Goal: Task Accomplishment & Management: Use online tool/utility

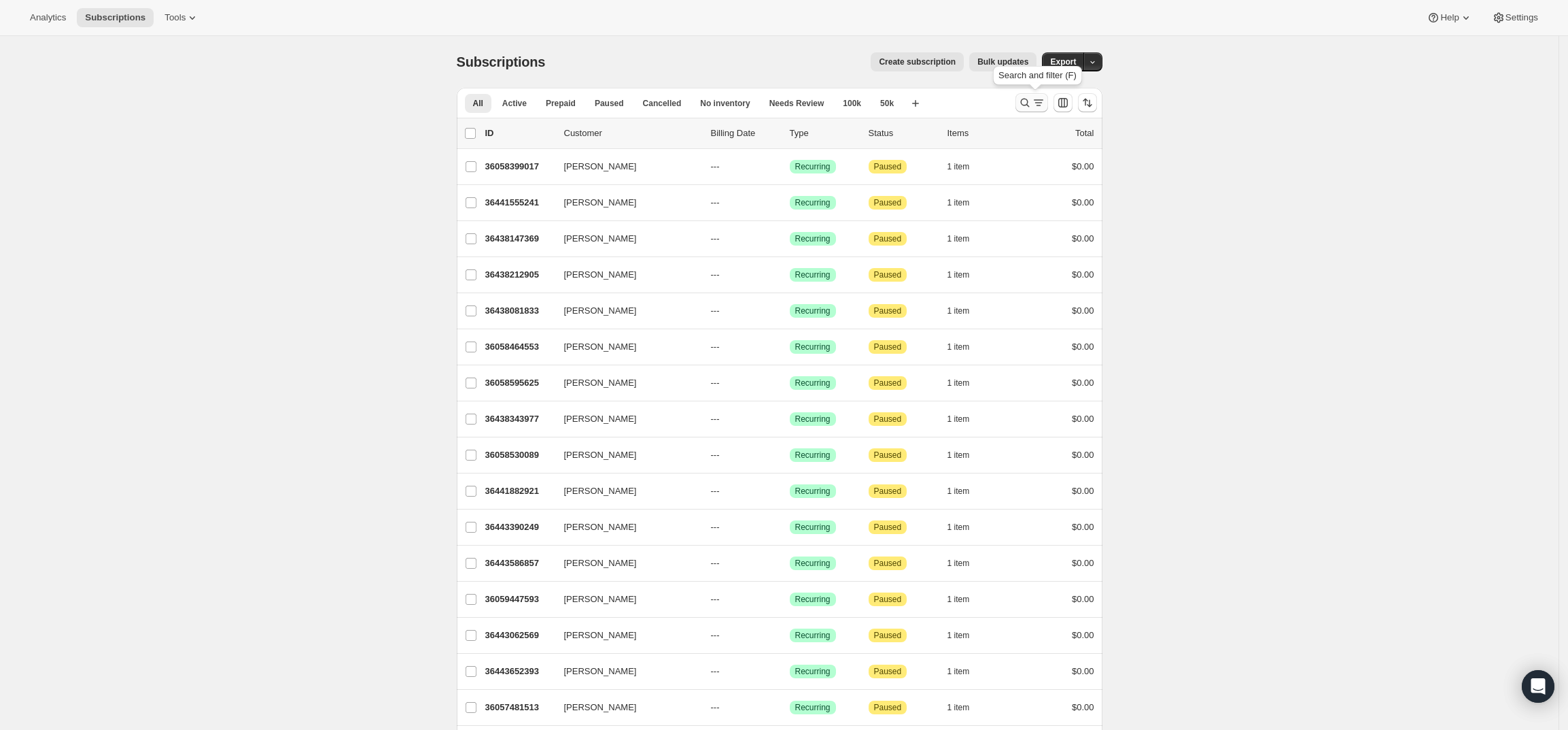
click at [1036, 98] on icon "Search and filter results" at bounding box center [1039, 103] width 14 height 14
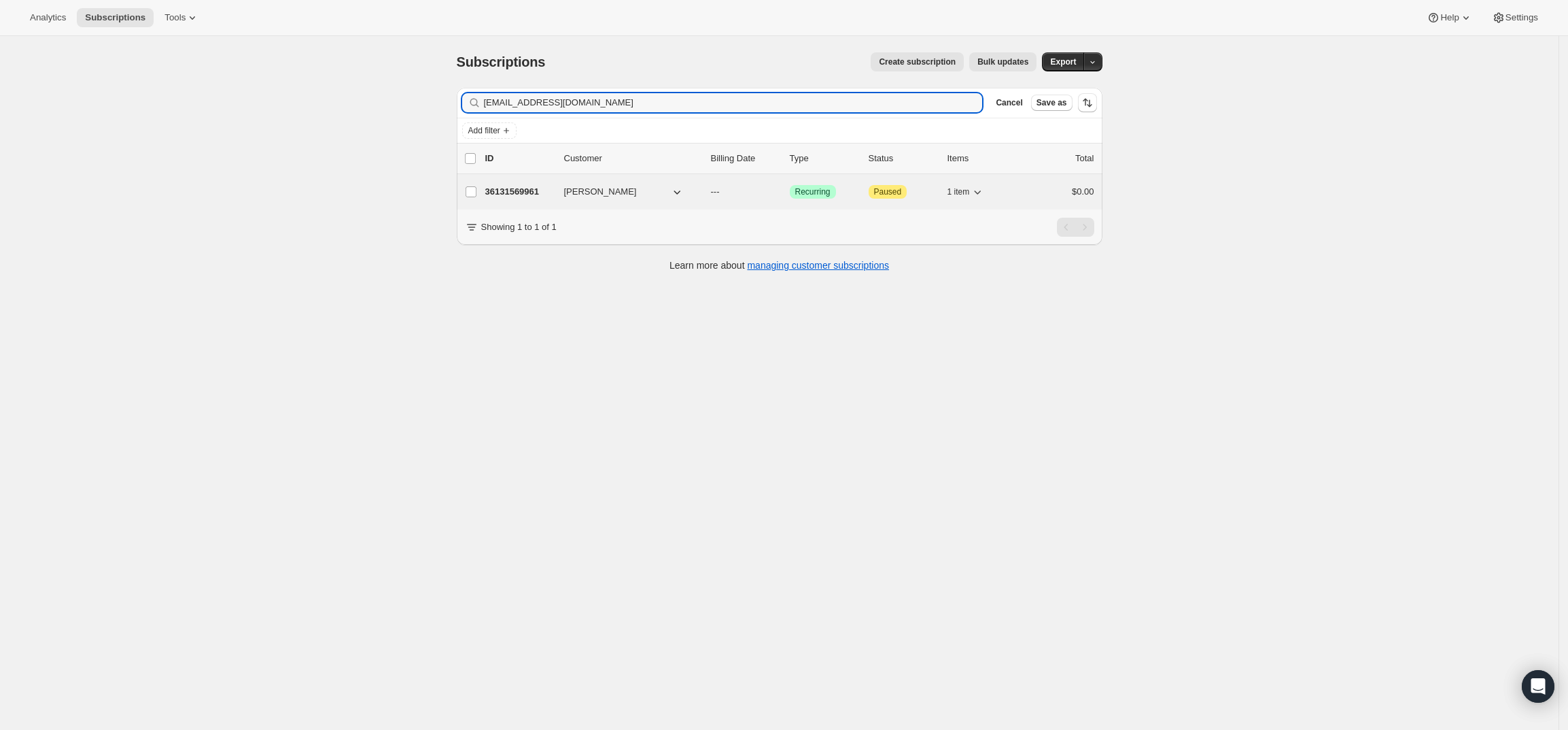
type input "[EMAIL_ADDRESS][DOMAIN_NAME]"
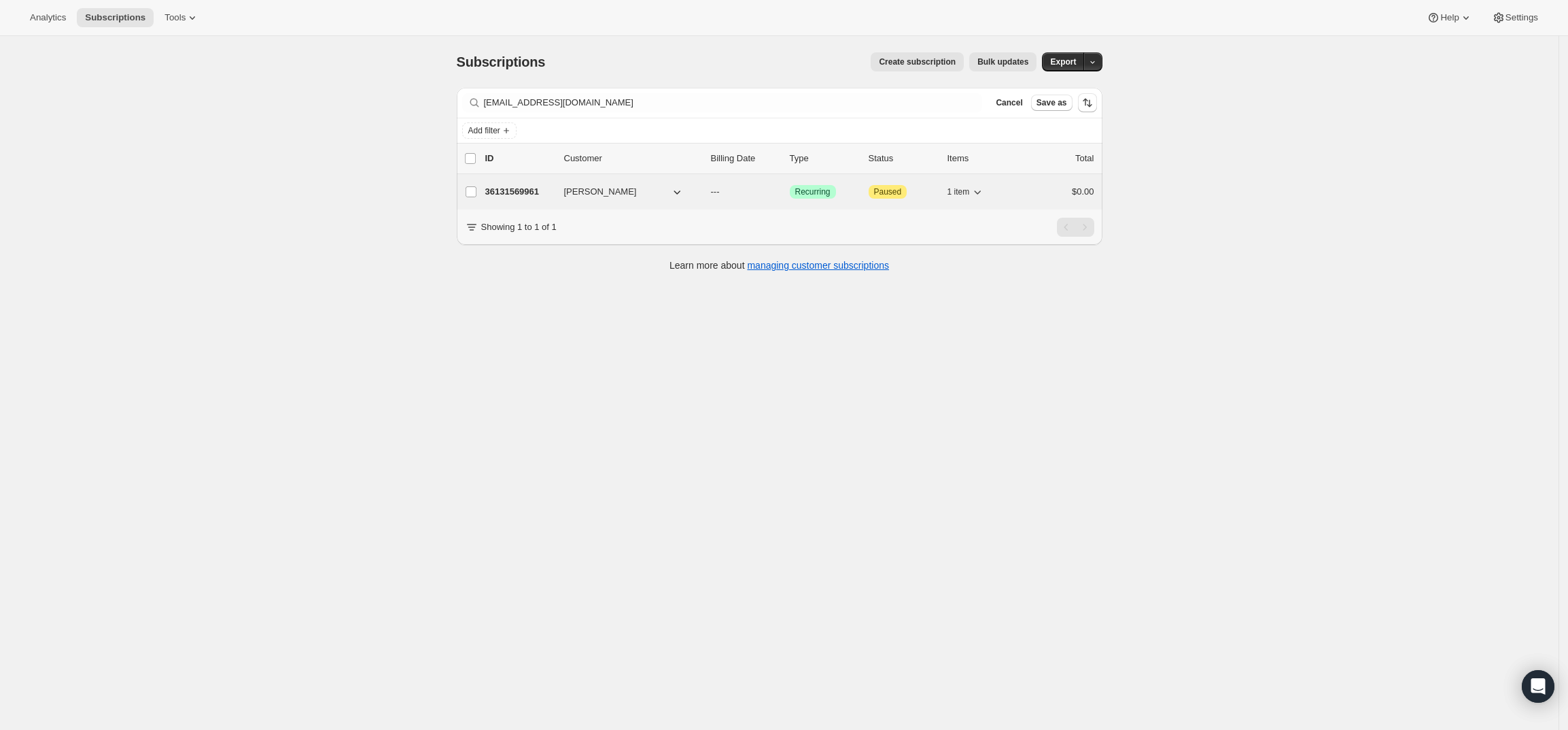
click at [523, 187] on p "36131569961" at bounding box center [519, 192] width 68 height 14
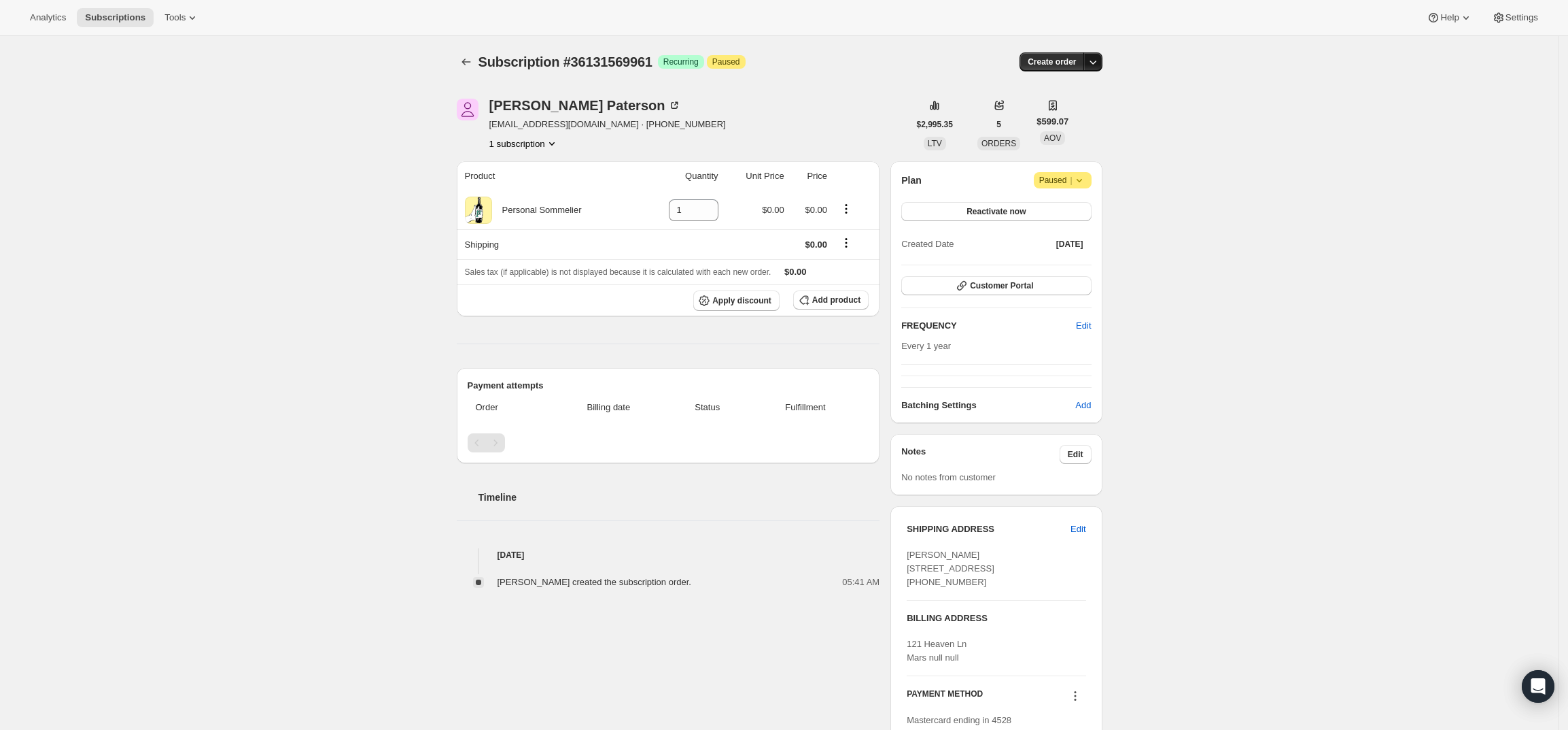
click at [1098, 58] on icon "button" at bounding box center [1093, 62] width 14 height 14
click at [1090, 114] on span "Create custom one-time order" at bounding box center [1039, 113] width 117 height 10
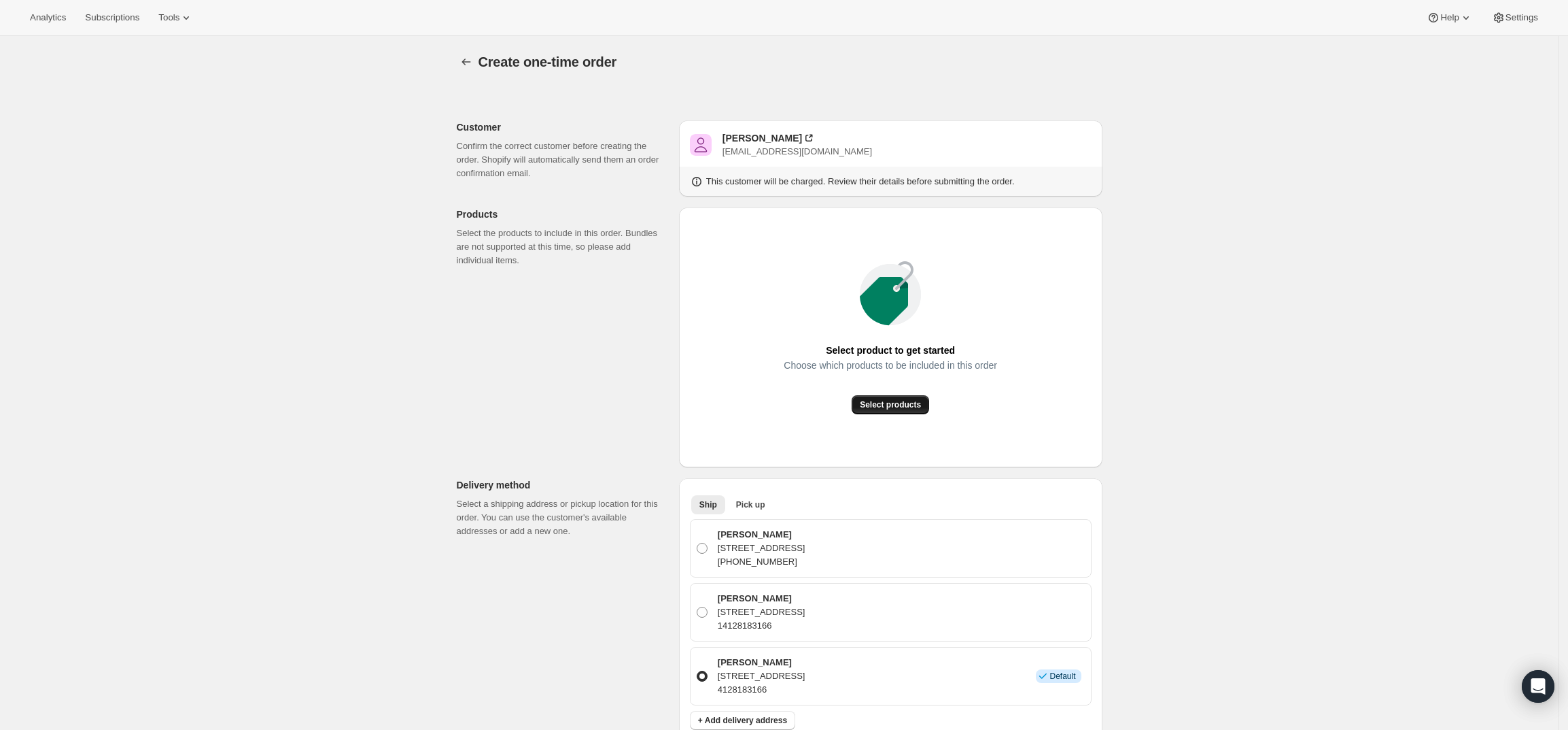
click at [888, 401] on span "Select products" at bounding box center [890, 404] width 61 height 11
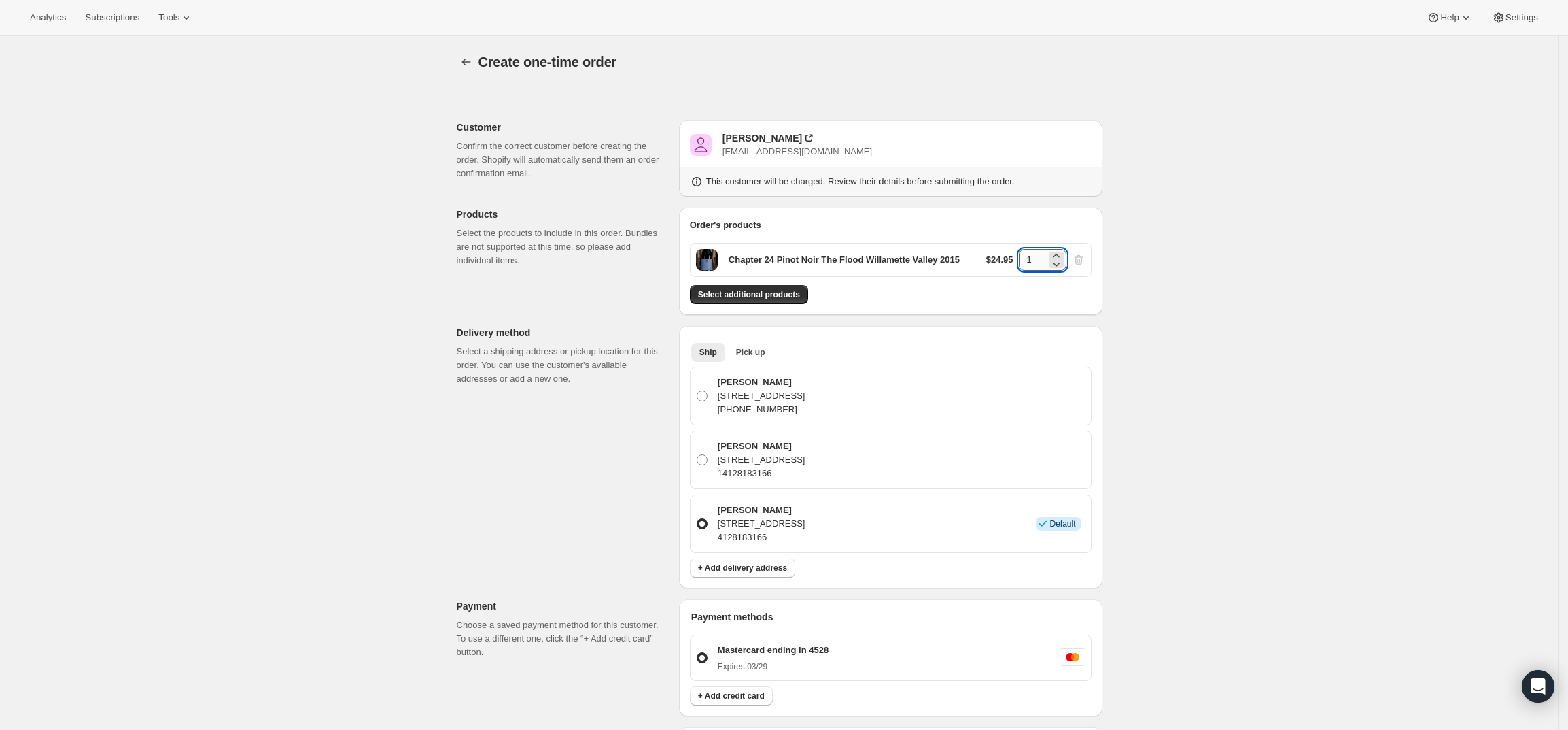
click at [1035, 257] on input "1" at bounding box center [1032, 259] width 27 height 21
type input "12"
click at [1188, 438] on div "Create one-time order. This page is ready Create one-time order Customer Confir…" at bounding box center [779, 578] width 1559 height 1084
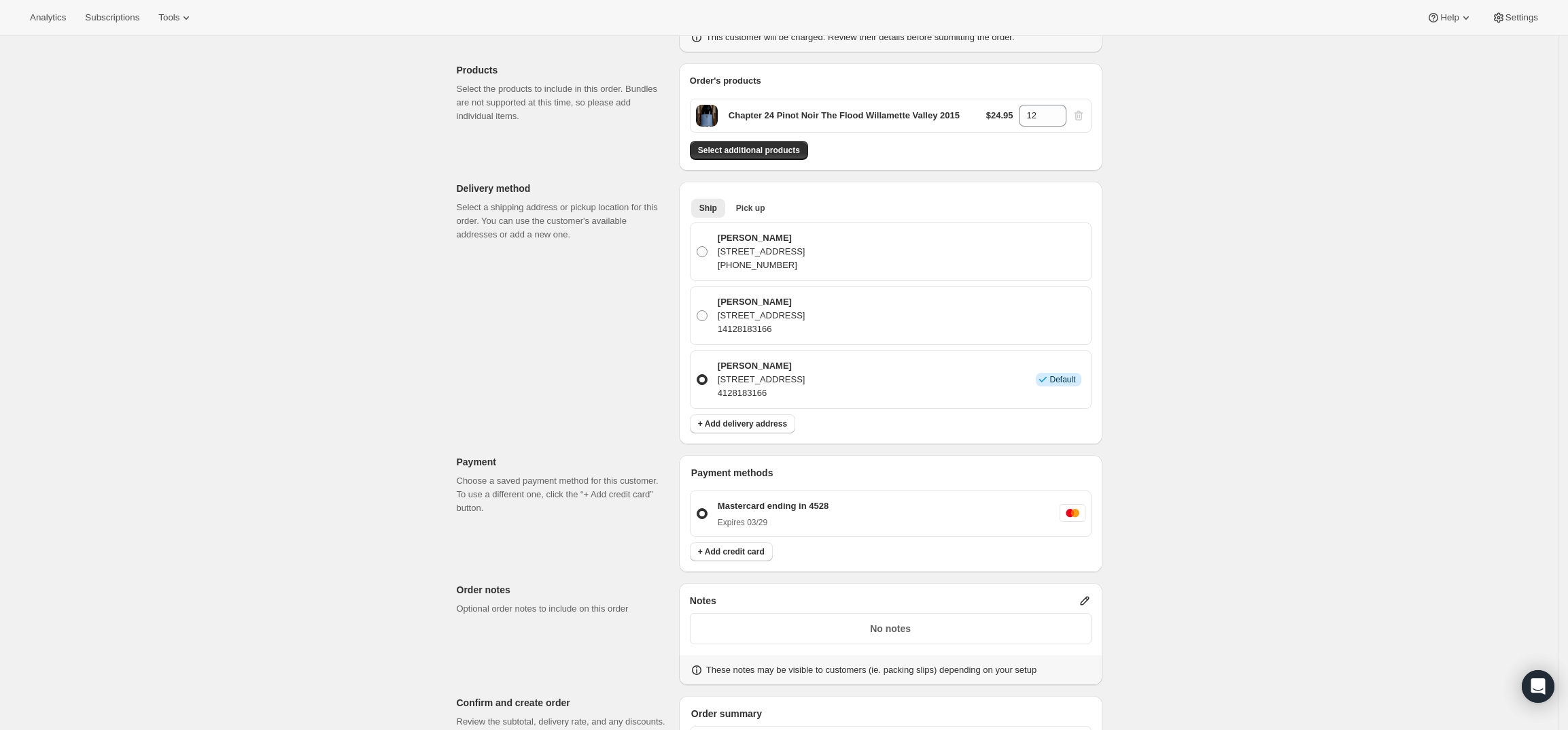
scroll to position [255, 0]
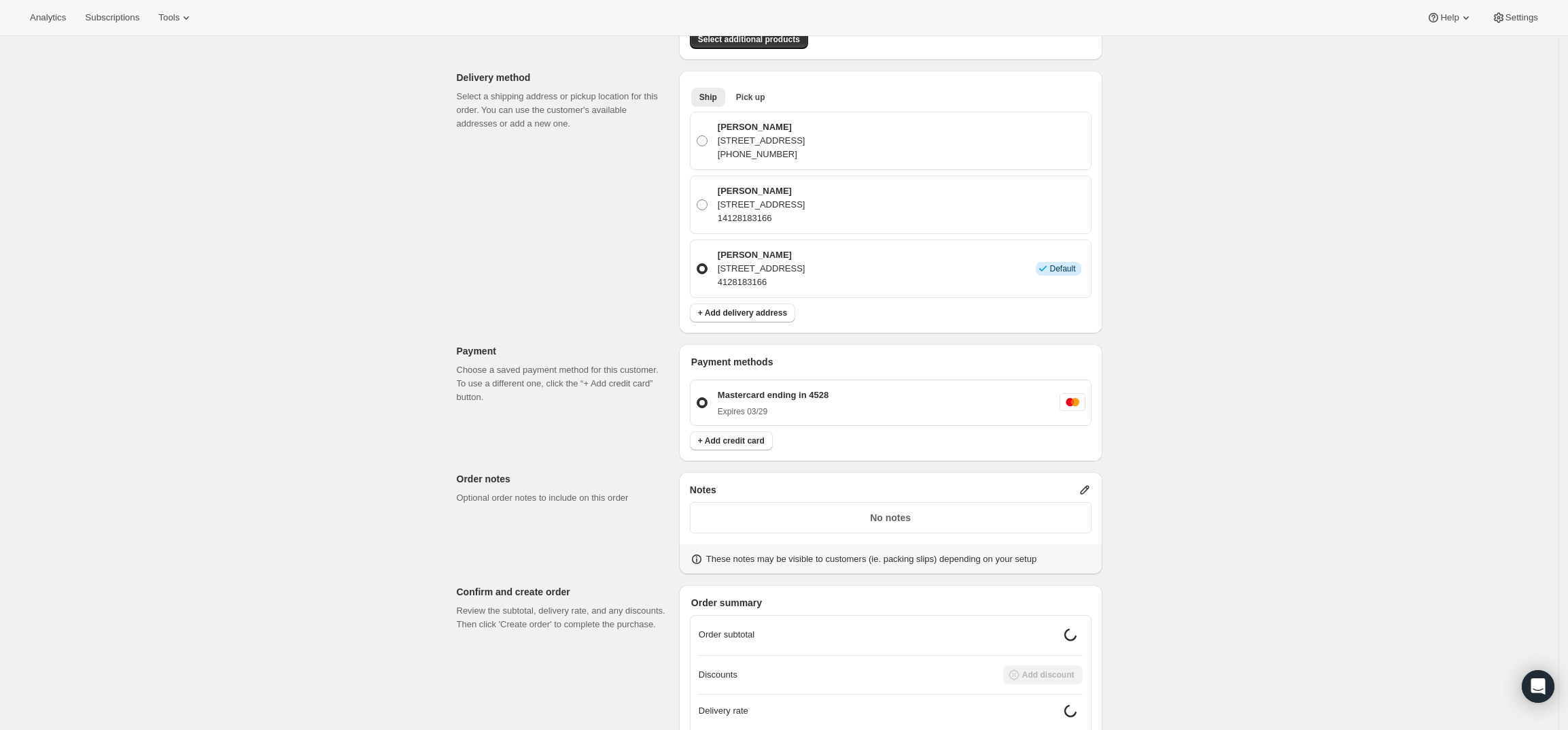
click at [1085, 491] on icon at bounding box center [1084, 490] width 9 height 9
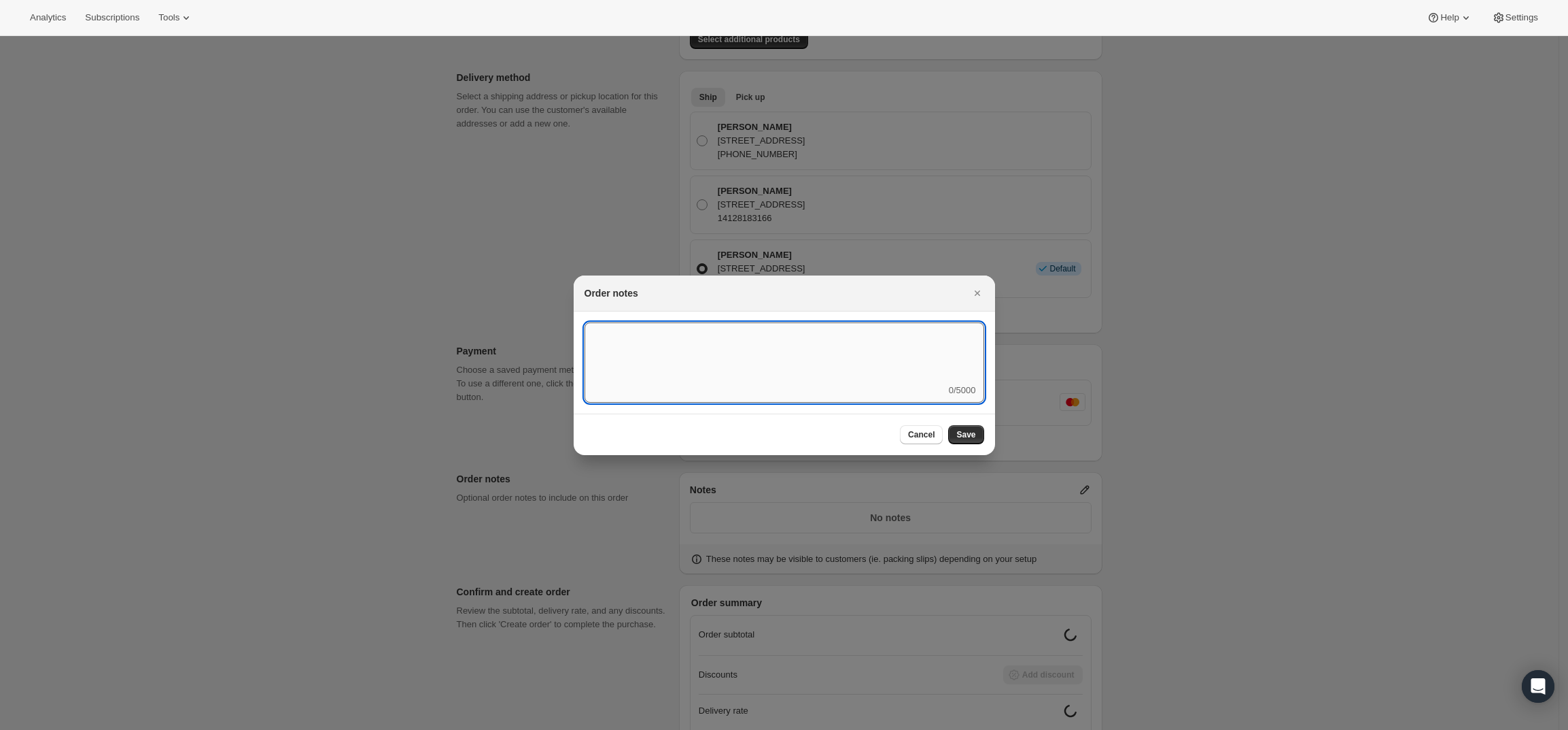
click at [769, 366] on textarea ":rd5:" at bounding box center [784, 353] width 400 height 61
type textarea "Weather HOLD"
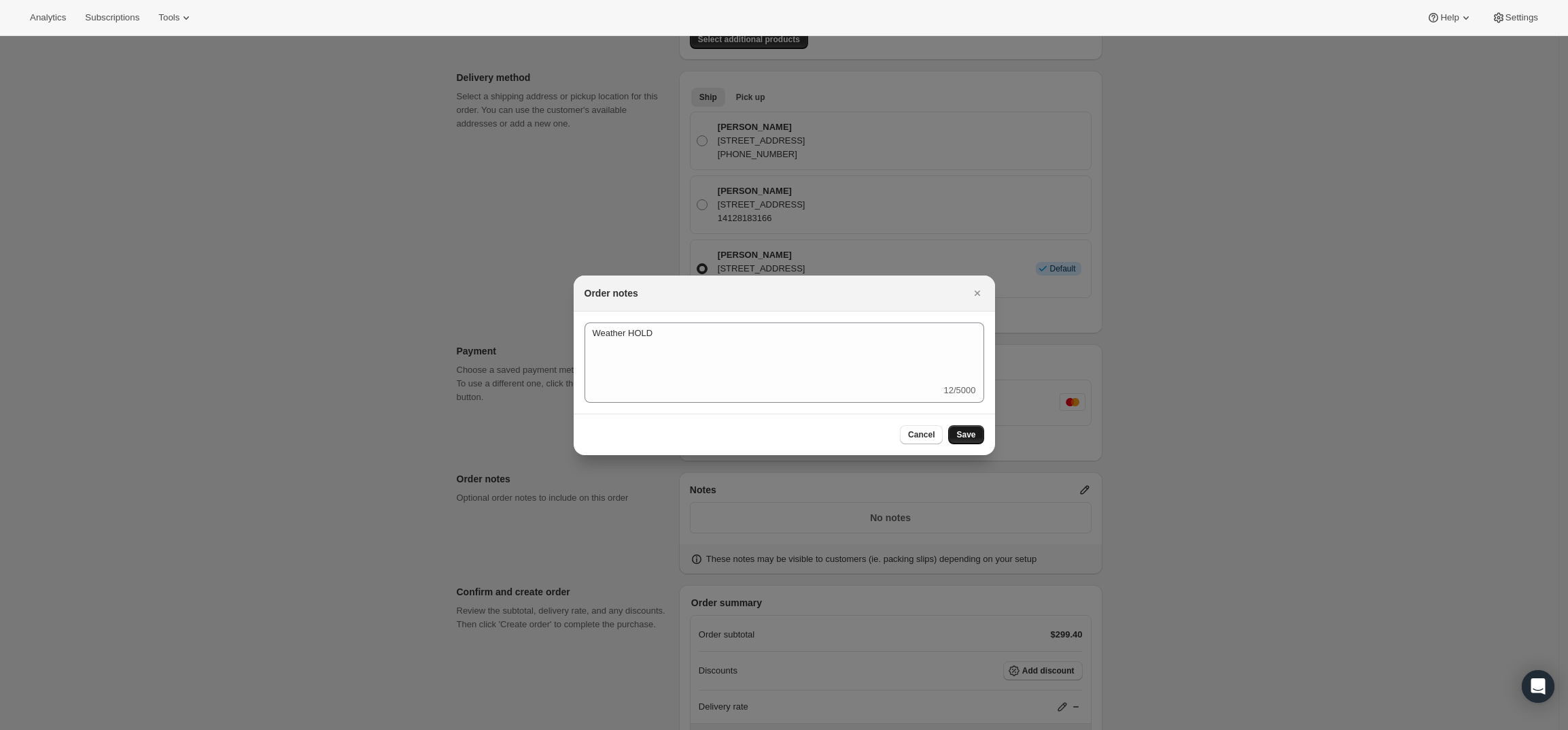
click at [961, 433] on span "Save" at bounding box center [966, 434] width 19 height 11
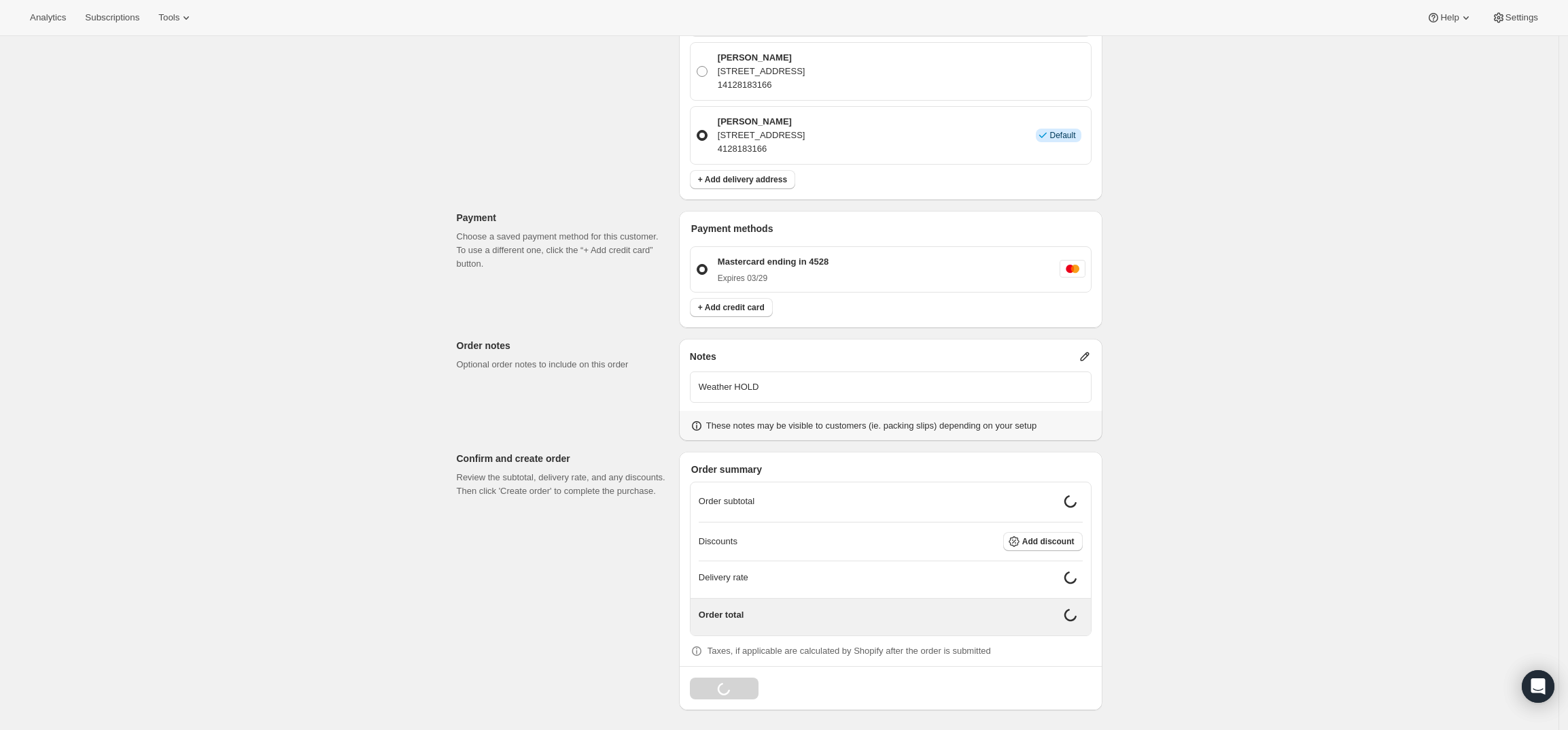
scroll to position [378, 0]
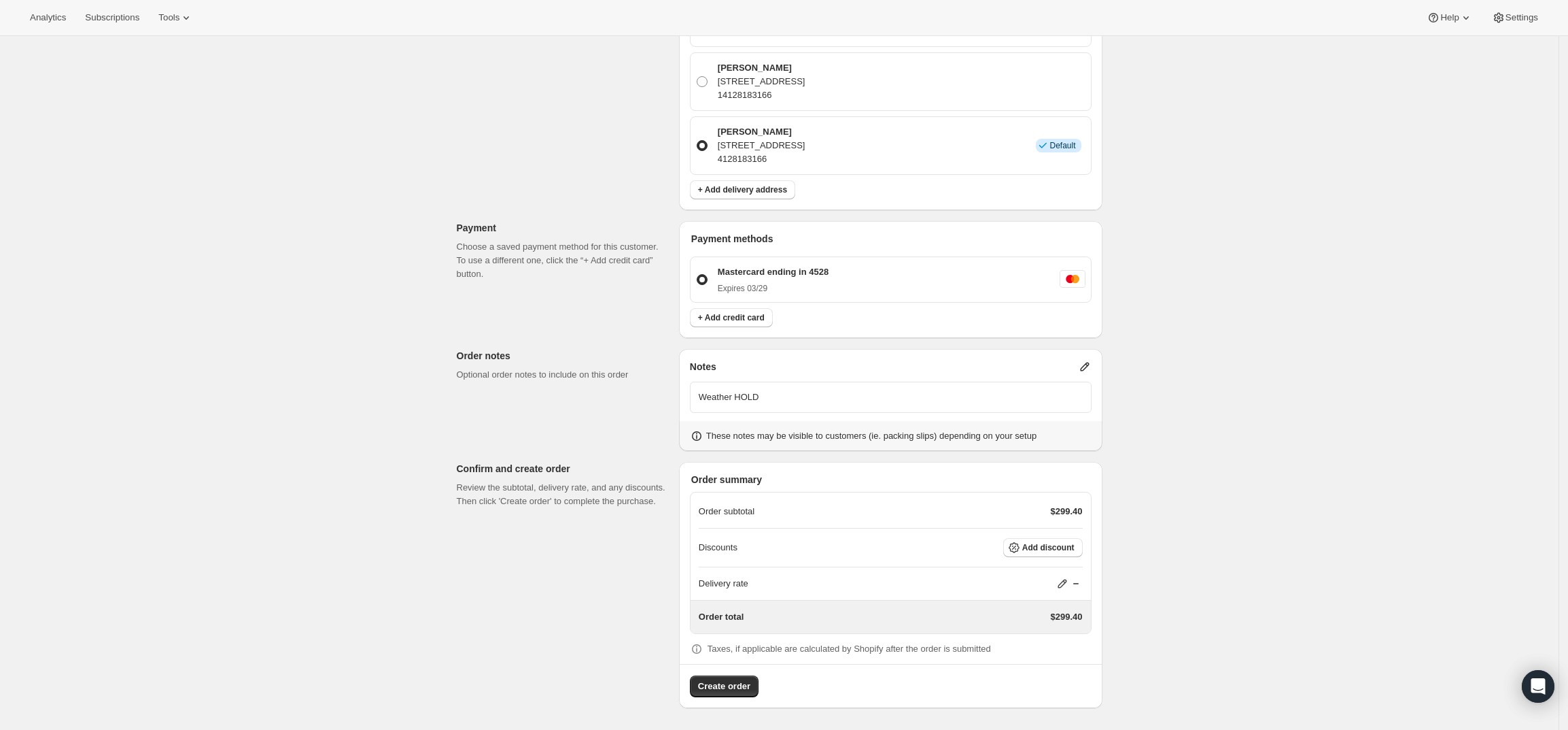
click at [1064, 582] on icon at bounding box center [1062, 583] width 14 height 14
click at [1025, 629] on input "0" at bounding box center [1070, 634] width 123 height 21
type input "0"
click at [1058, 668] on span "Save" at bounding box center [1060, 666] width 19 height 11
click at [724, 694] on button "Create order" at bounding box center [724, 685] width 69 height 21
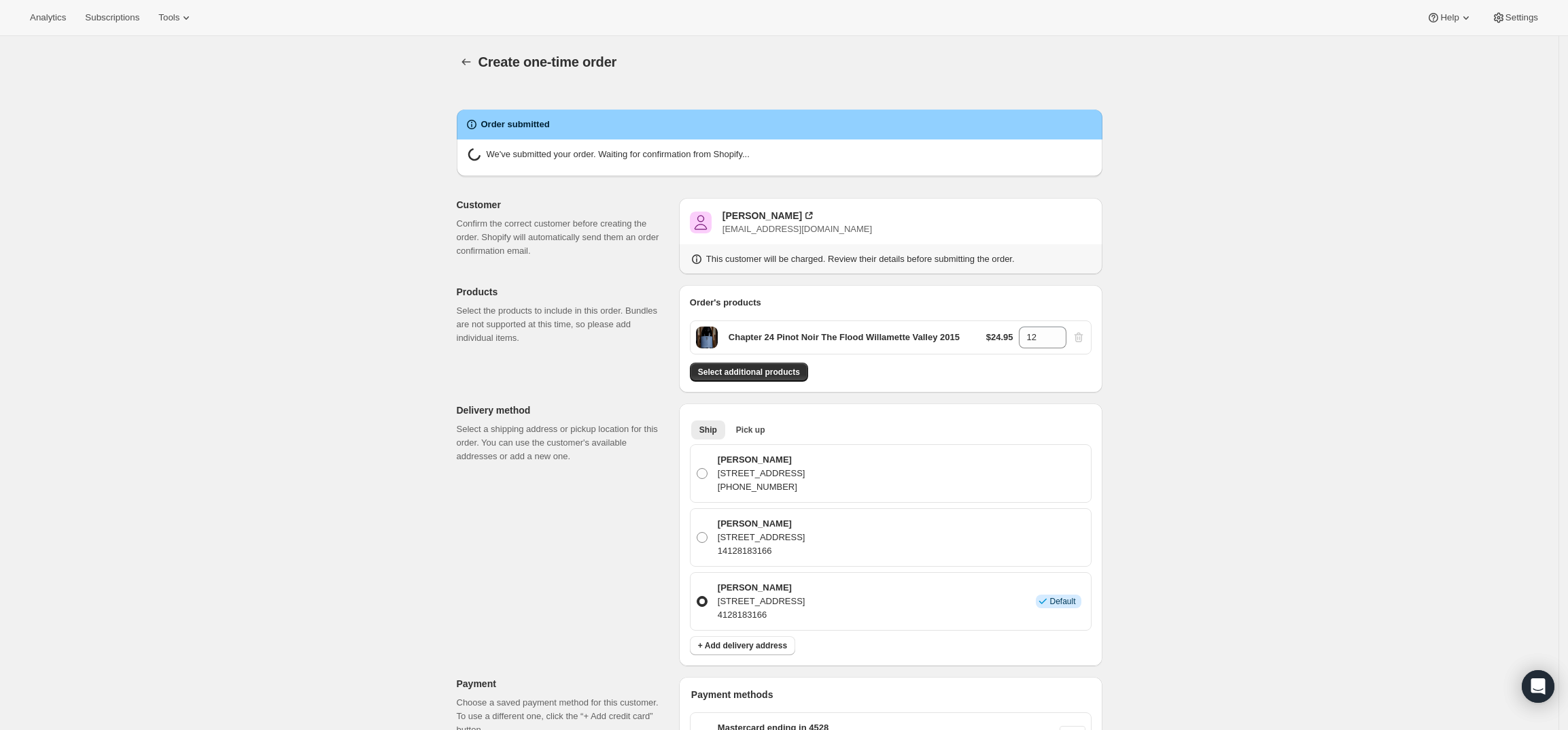
radio input "true"
